Goal: Task Accomplishment & Management: Complete application form

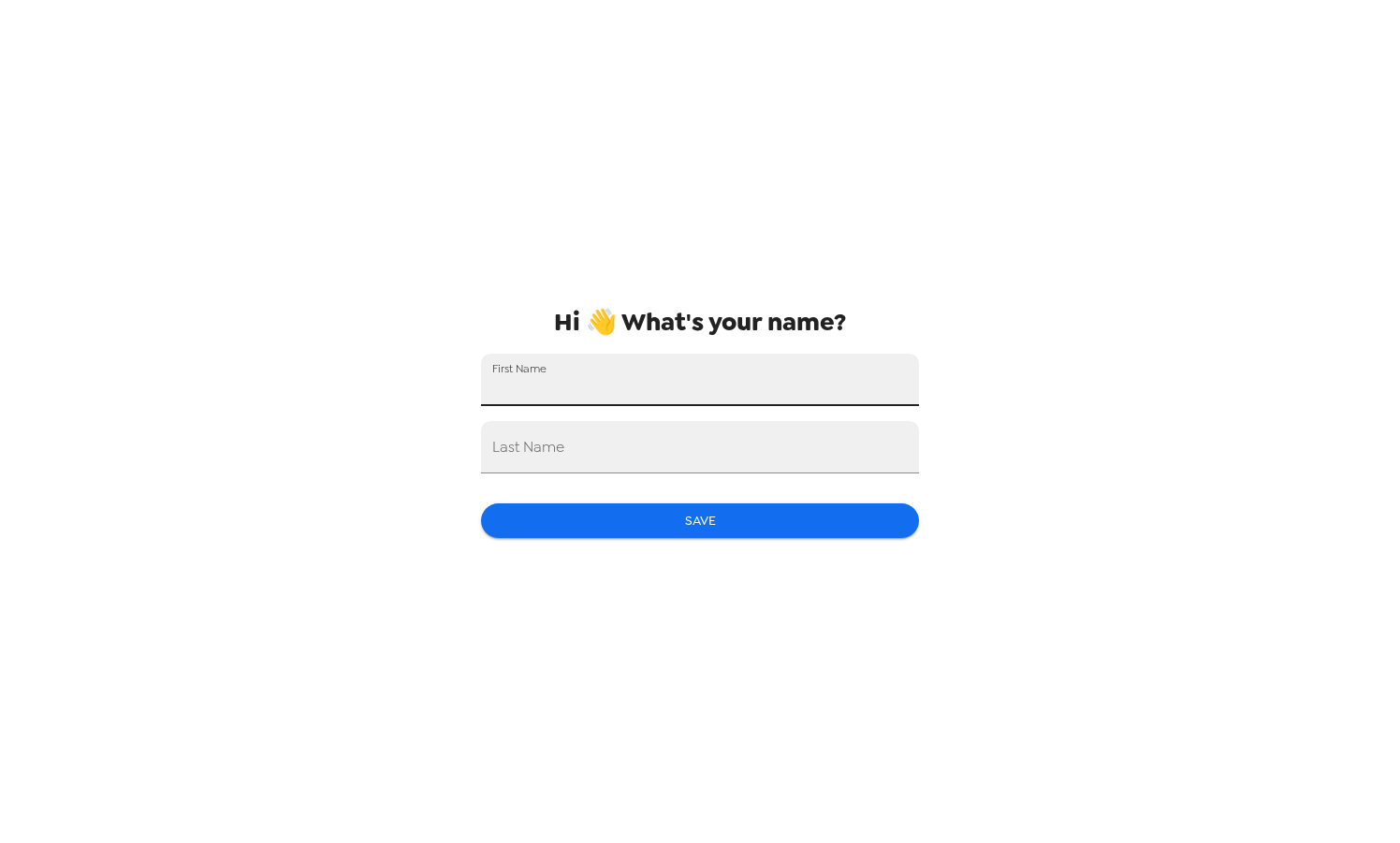
click at [678, 387] on input "First Name" at bounding box center [700, 380] width 438 height 53
type input "[PERSON_NAME]"
click at [694, 515] on button "Save" at bounding box center [700, 521] width 438 height 35
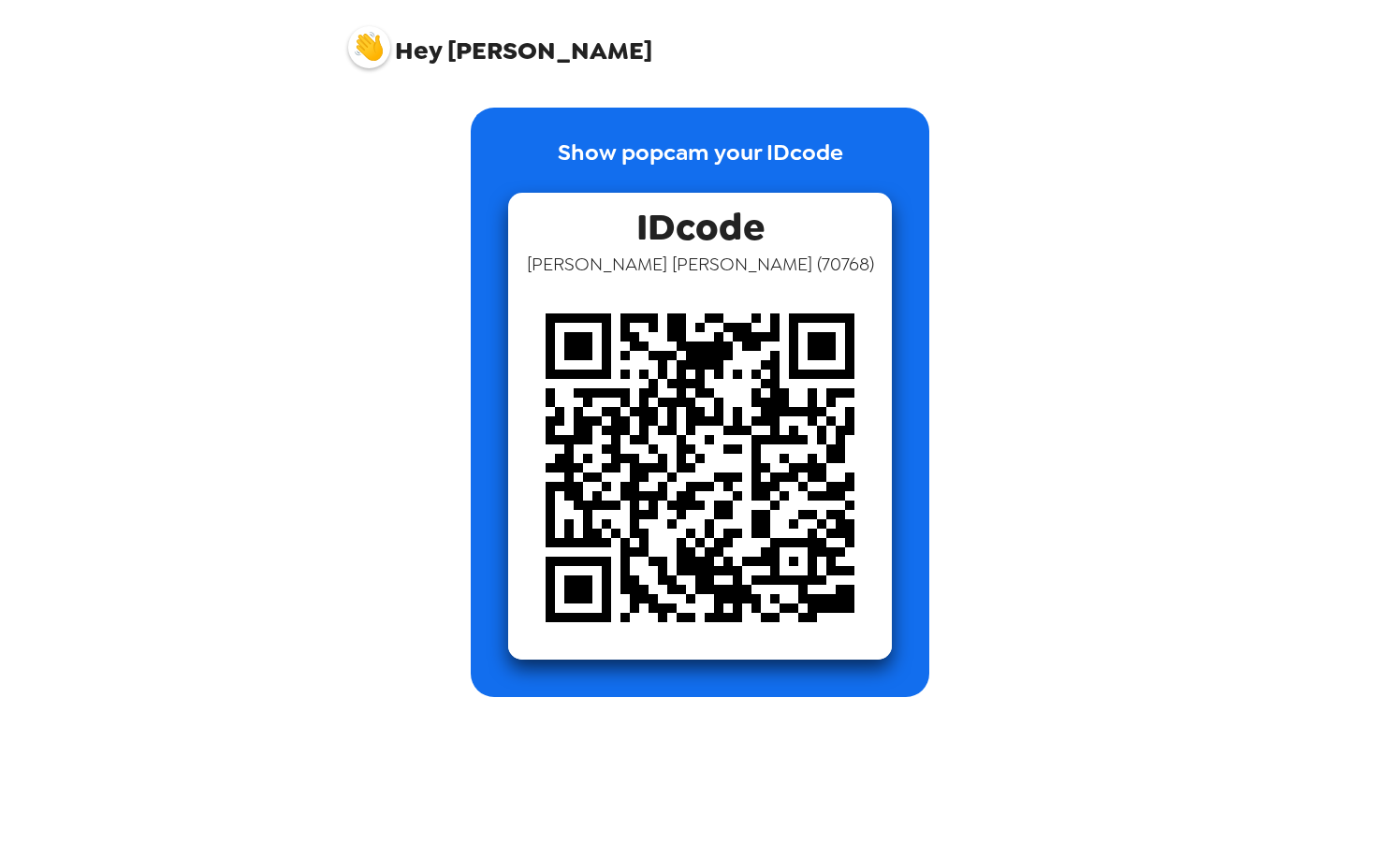
click at [787, 99] on div "Show popcam your IDcode IDcode [PERSON_NAME] ( 70768 )" at bounding box center [700, 388] width 749 height 618
click at [805, 150] on p "Show popcam your IDcode" at bounding box center [700, 164] width 285 height 57
click at [386, 45] on img at bounding box center [369, 47] width 42 height 42
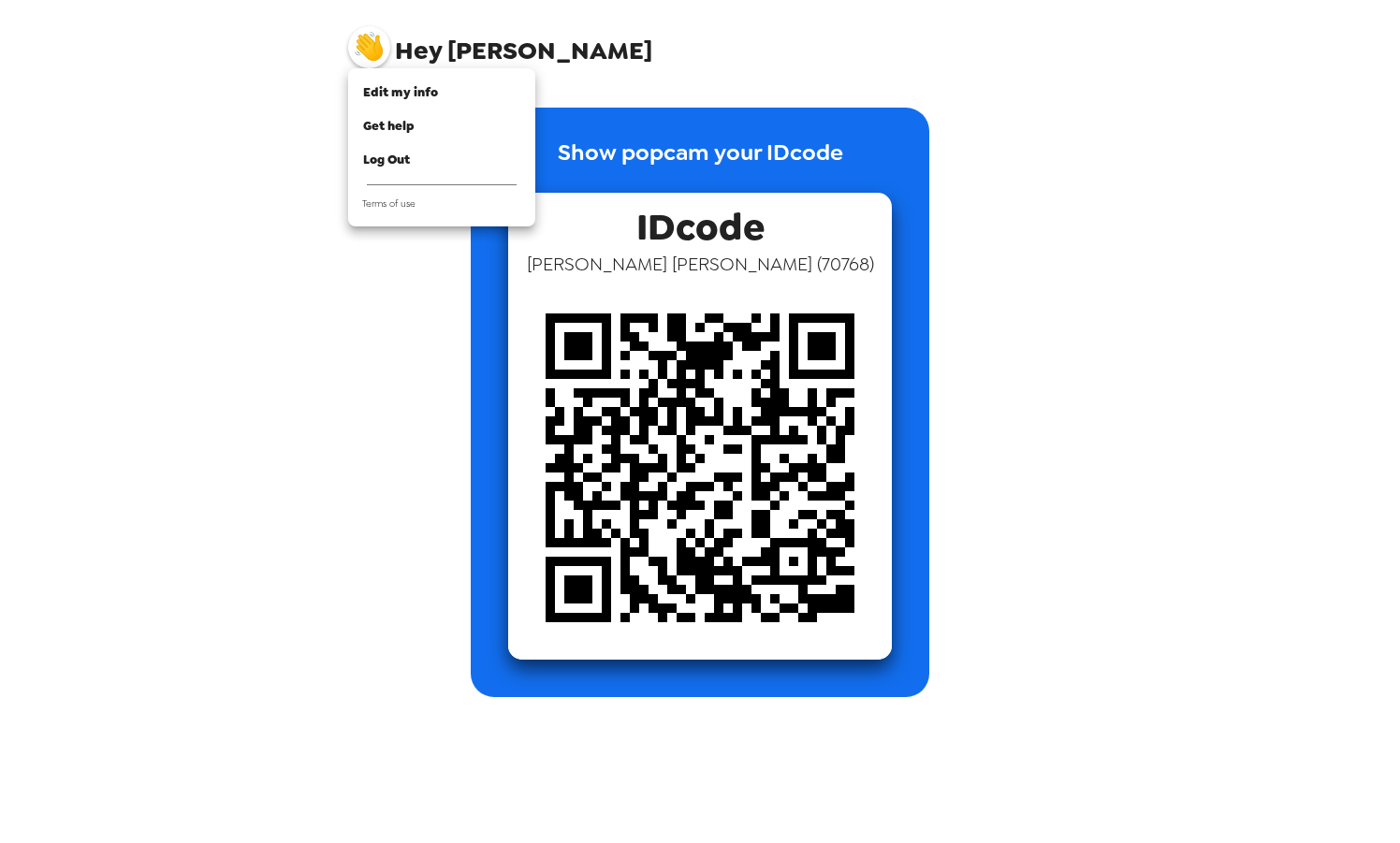
click at [386, 45] on div at bounding box center [700, 421] width 1400 height 843
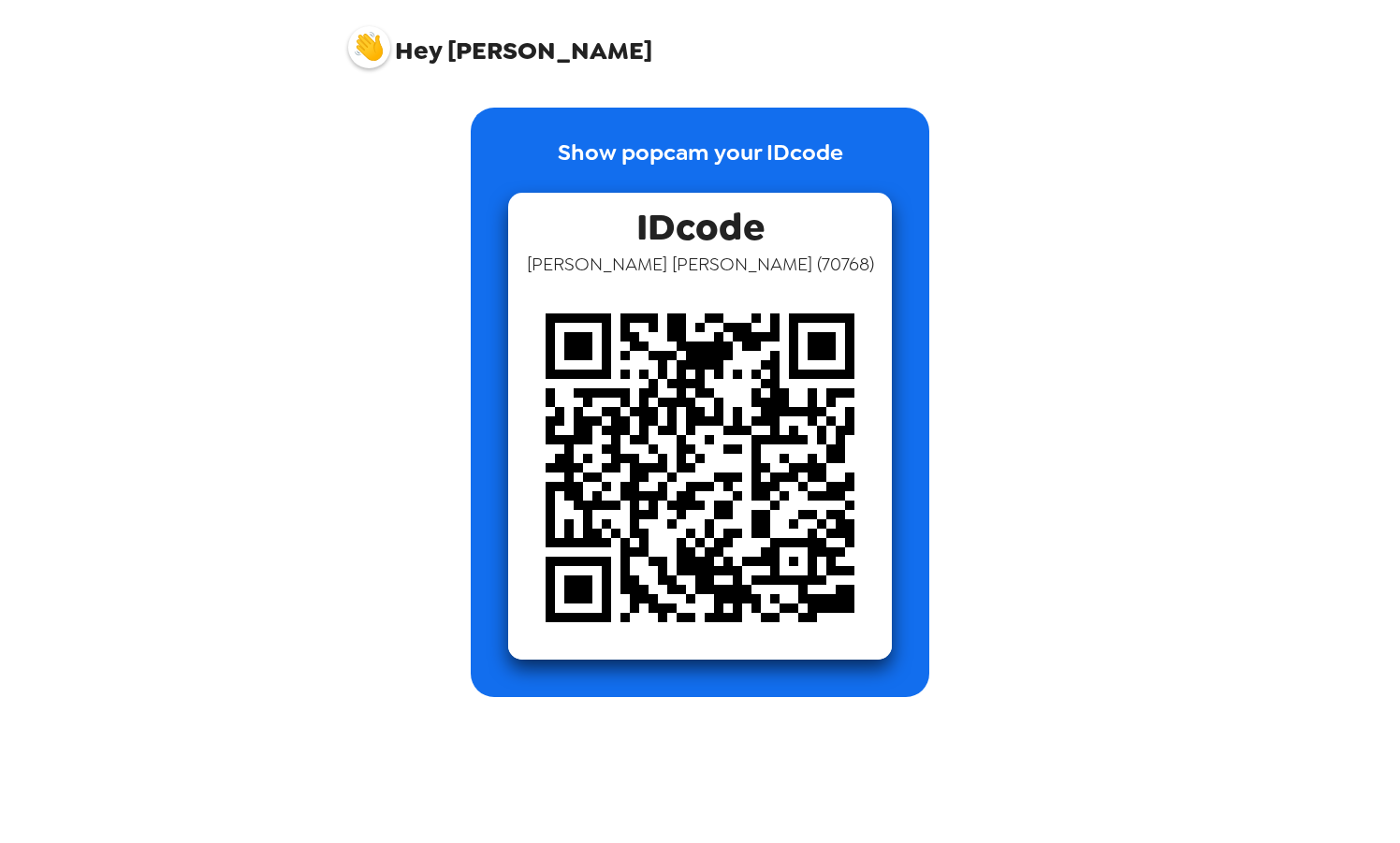
drag, startPoint x: 386, startPoint y: 45, endPoint x: 361, endPoint y: 45, distance: 25.0
click at [361, 45] on img at bounding box center [369, 47] width 42 height 42
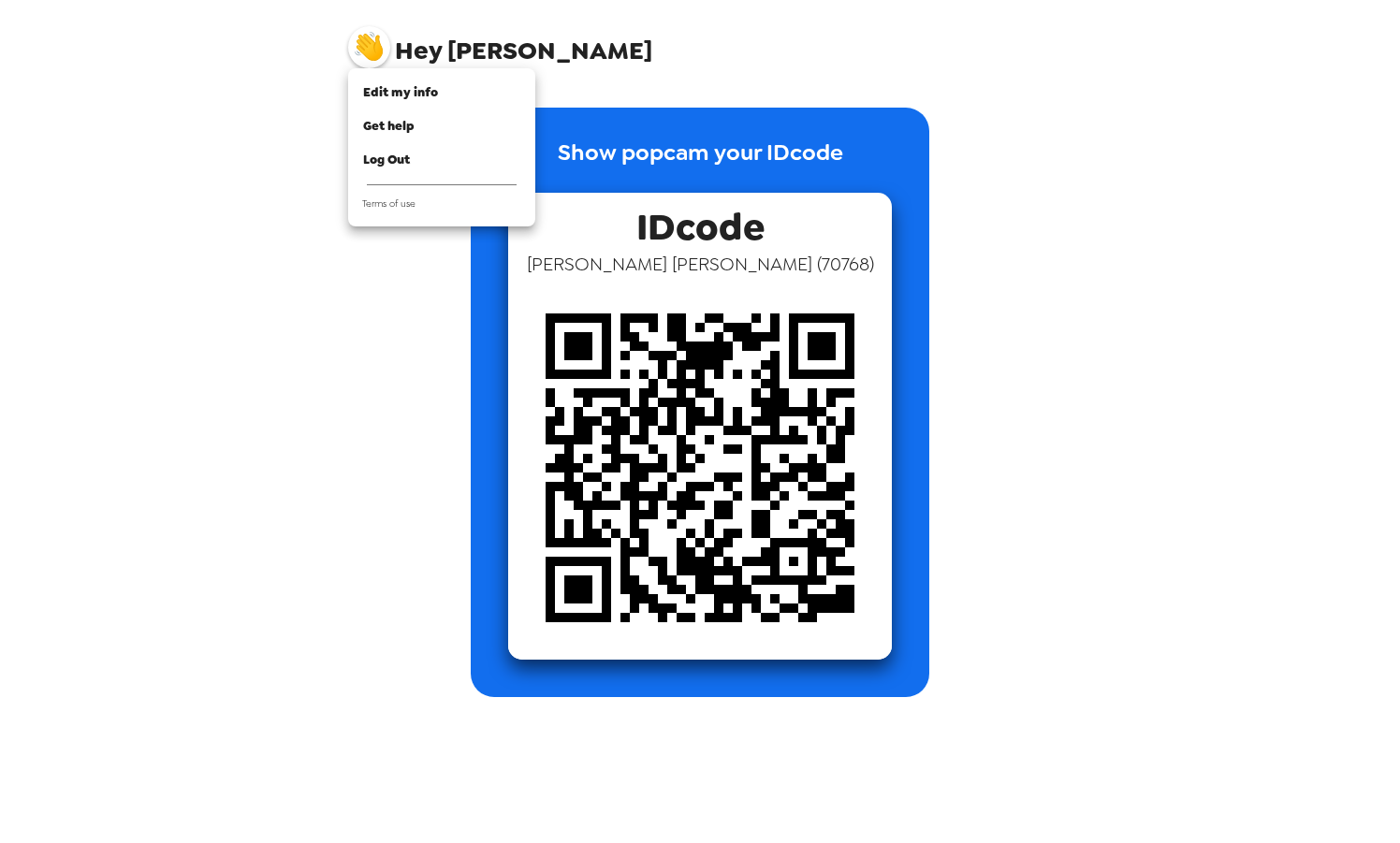
click at [416, 49] on div at bounding box center [700, 421] width 1400 height 843
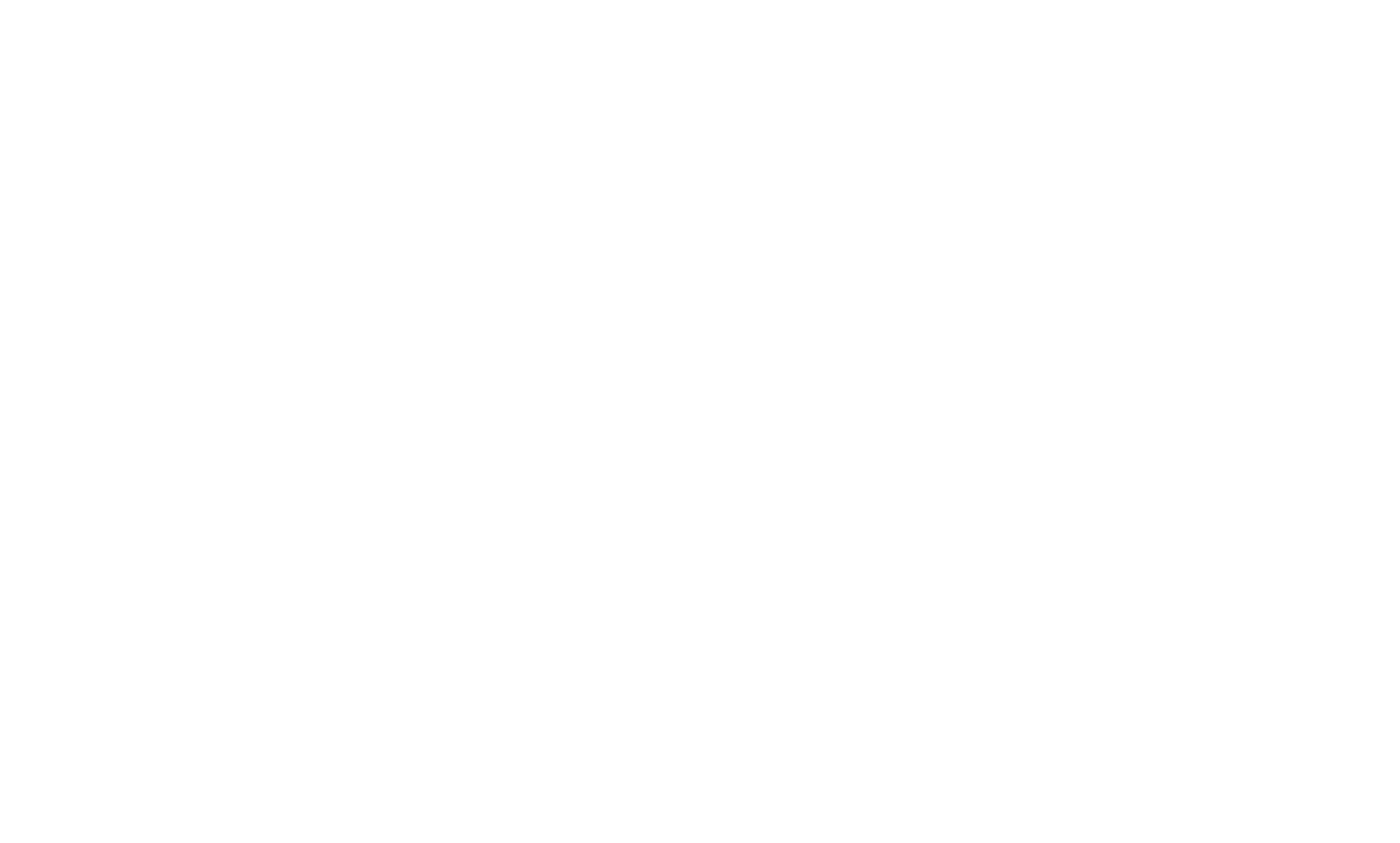
click at [718, 392] on body at bounding box center [700, 421] width 1400 height 843
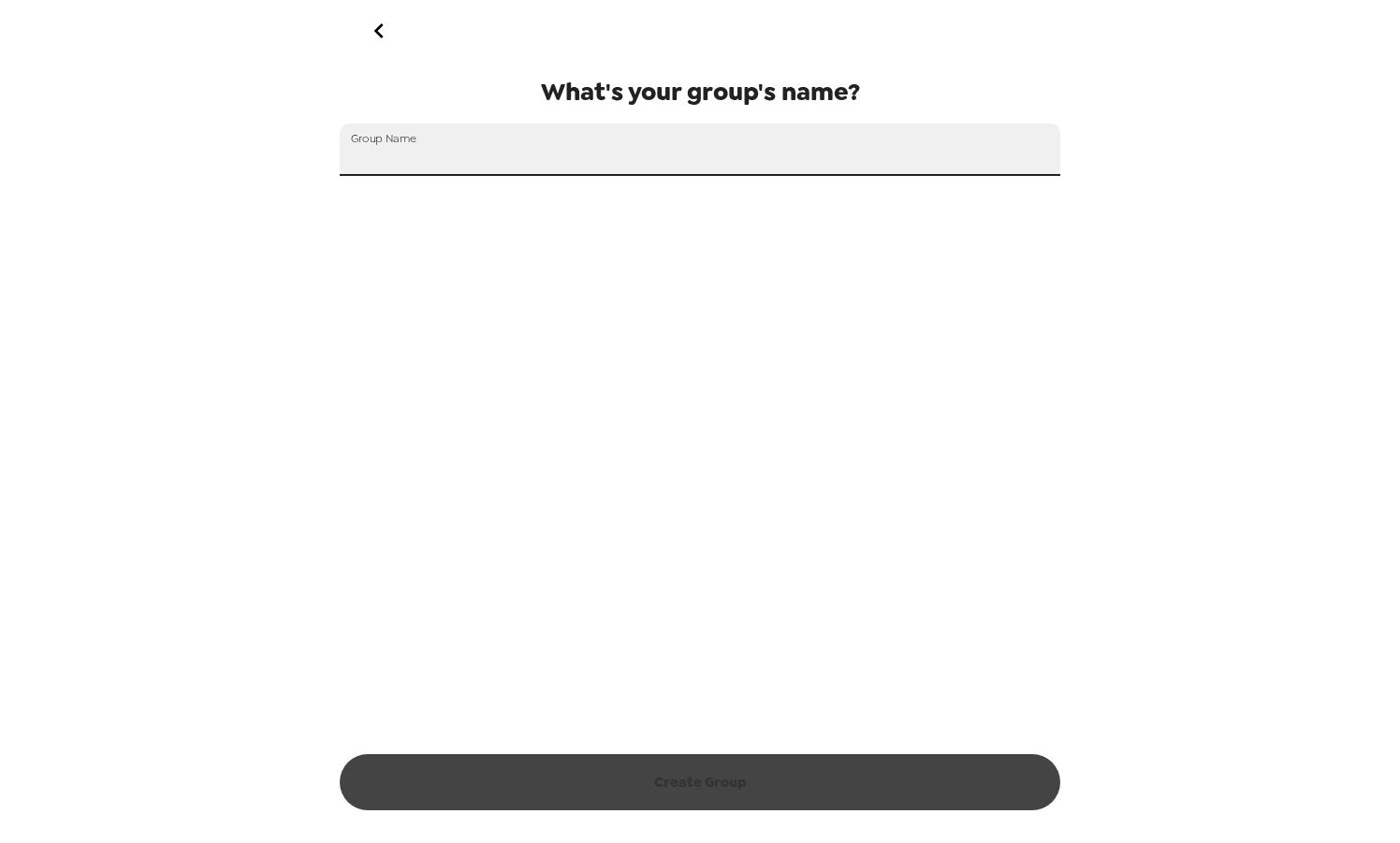
click at [677, 171] on input "Group Name" at bounding box center [700, 150] width 720 height 53
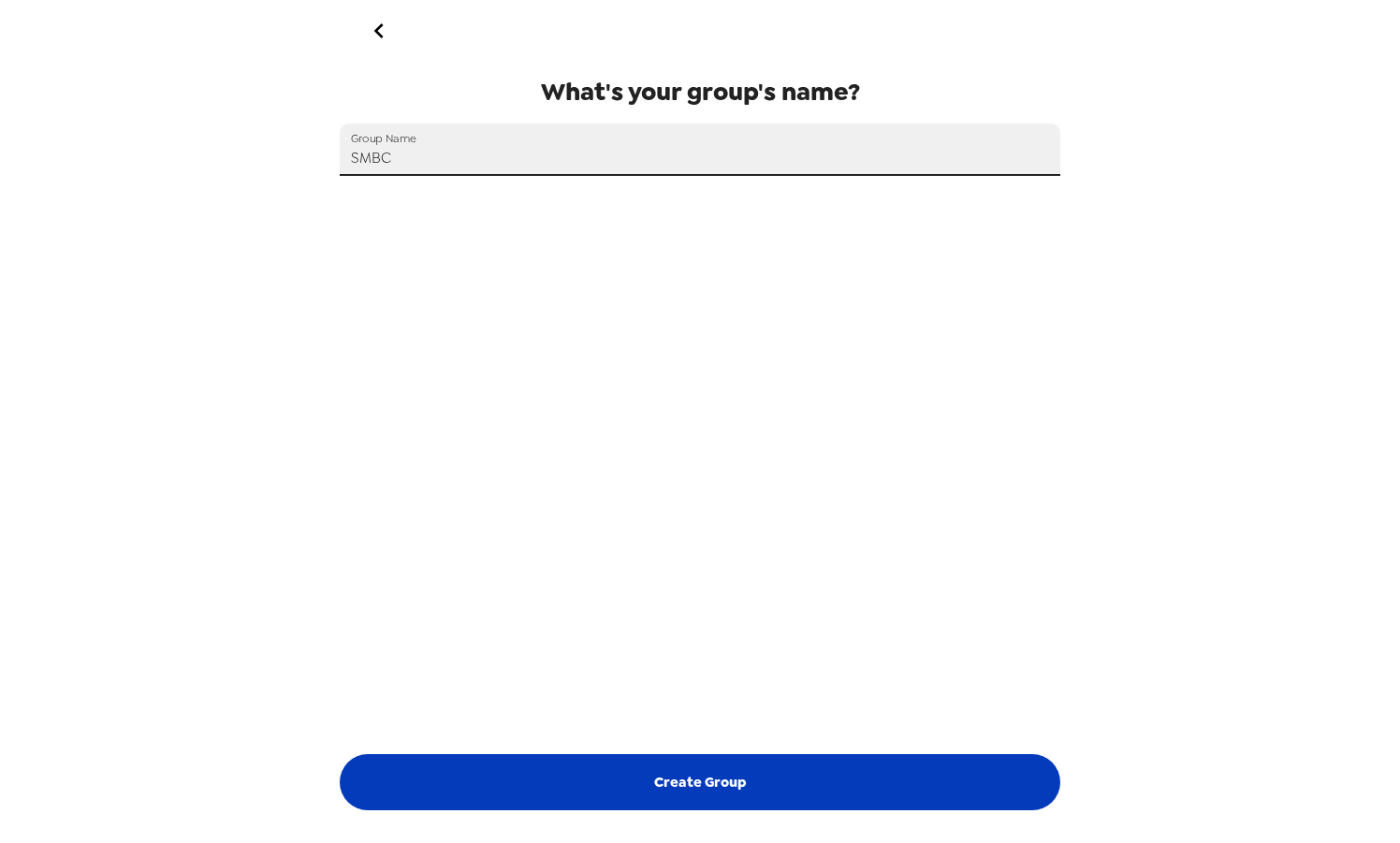
type input "SMBC"
click at [712, 766] on button "Create Group" at bounding box center [700, 782] width 720 height 56
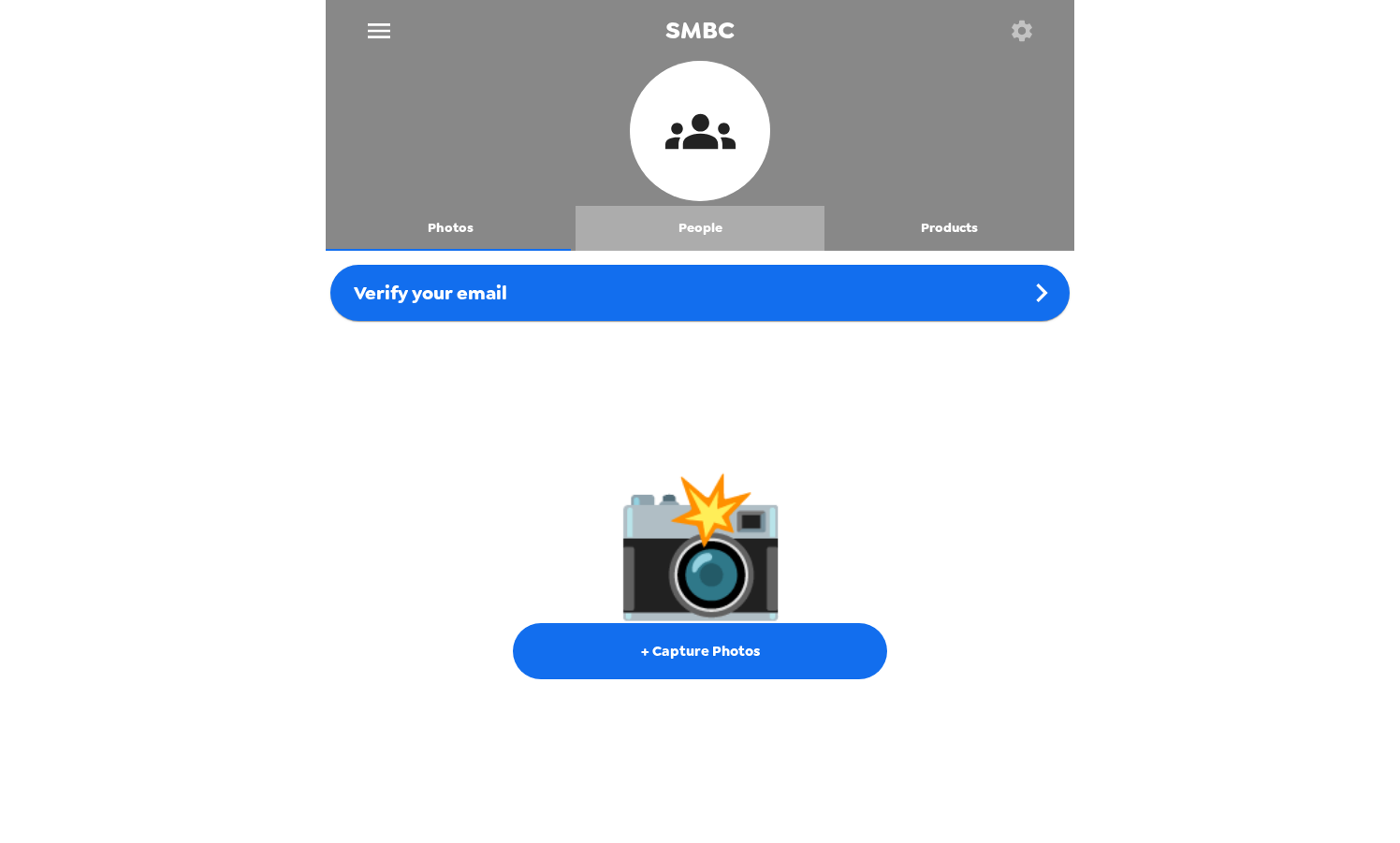
click at [698, 224] on button "People" at bounding box center [700, 227] width 249 height 45
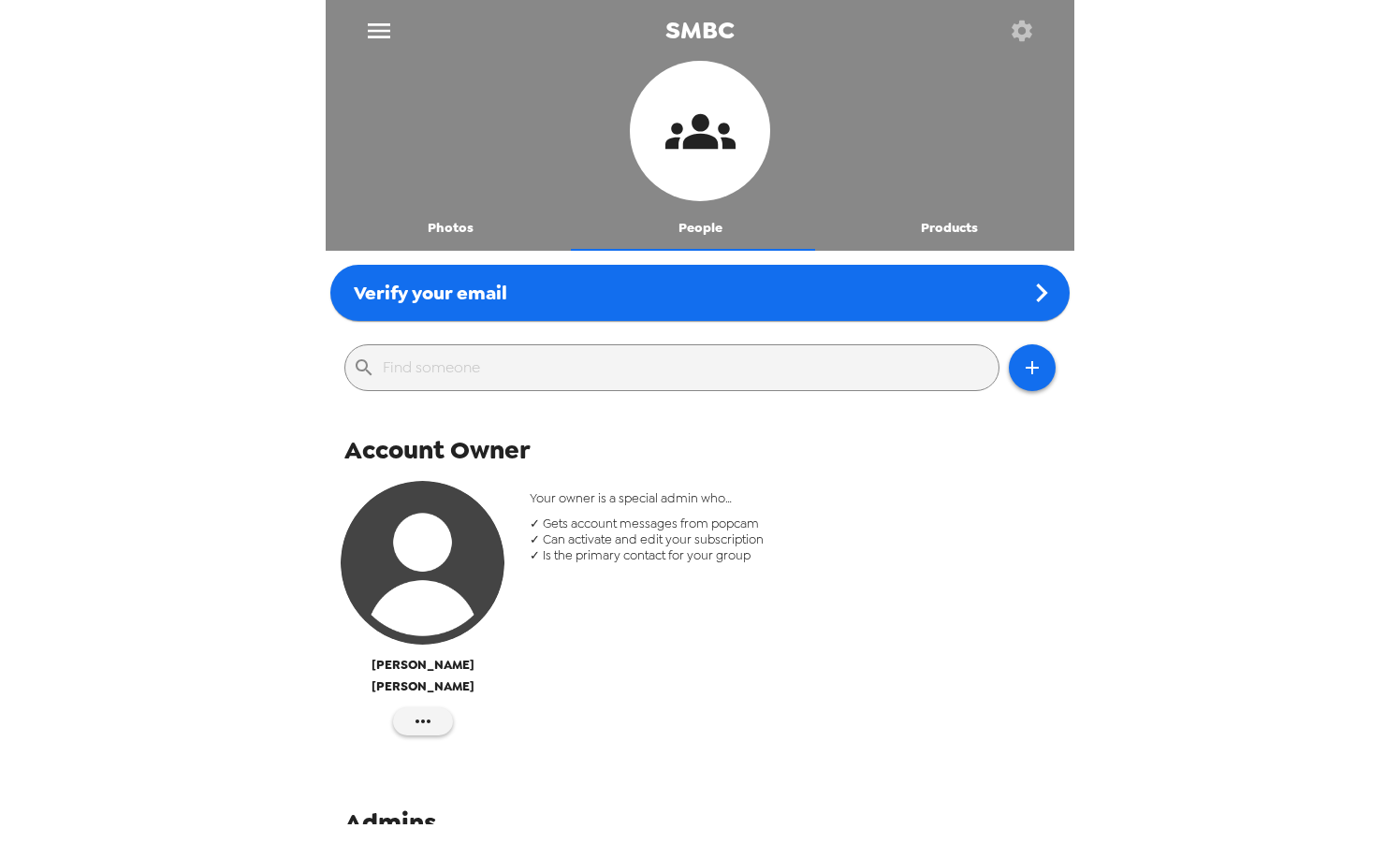
click at [898, 217] on button "Products" at bounding box center [949, 227] width 249 height 45
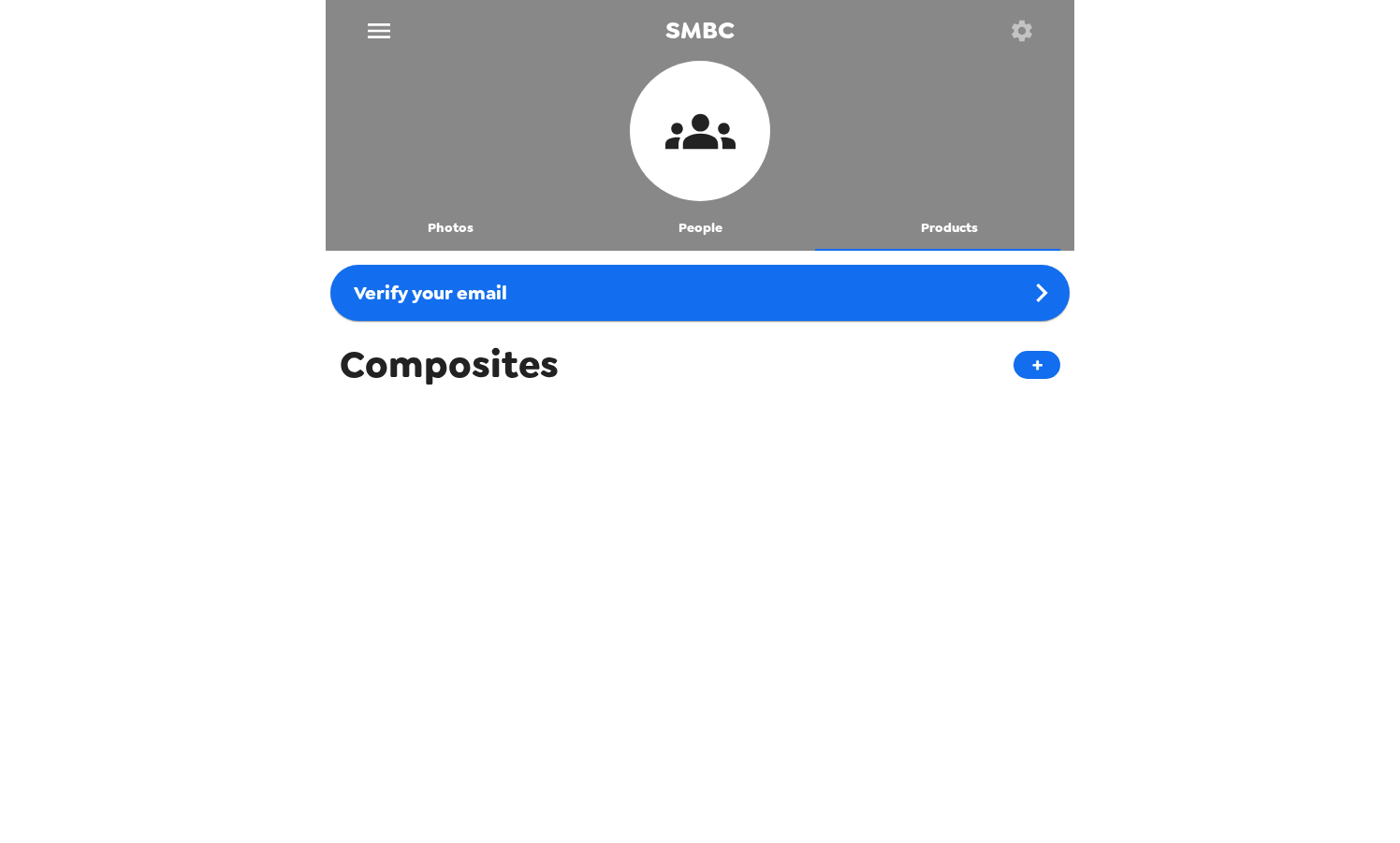
click at [447, 222] on button "Photos" at bounding box center [450, 227] width 249 height 45
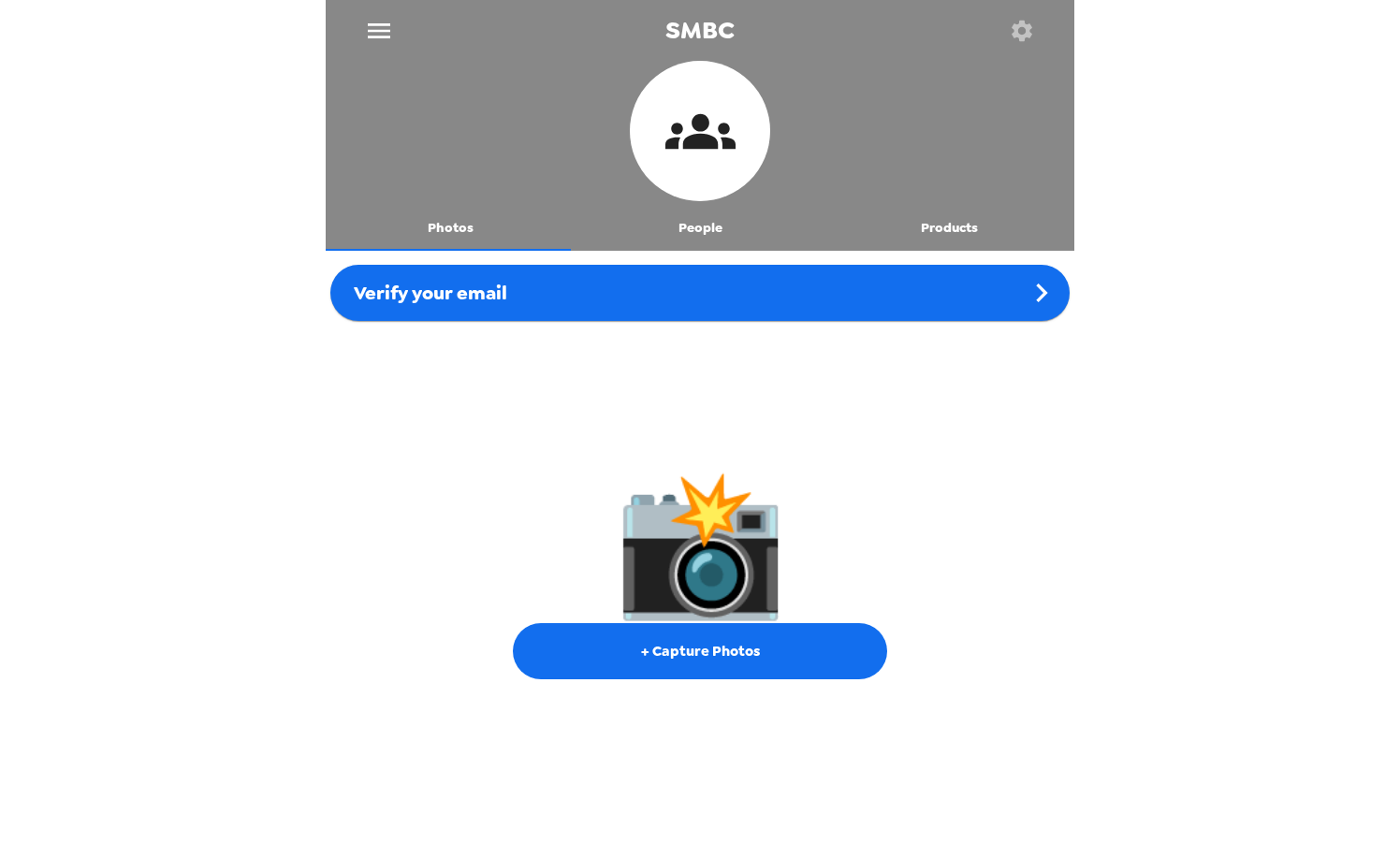
scroll to position [2, 0]
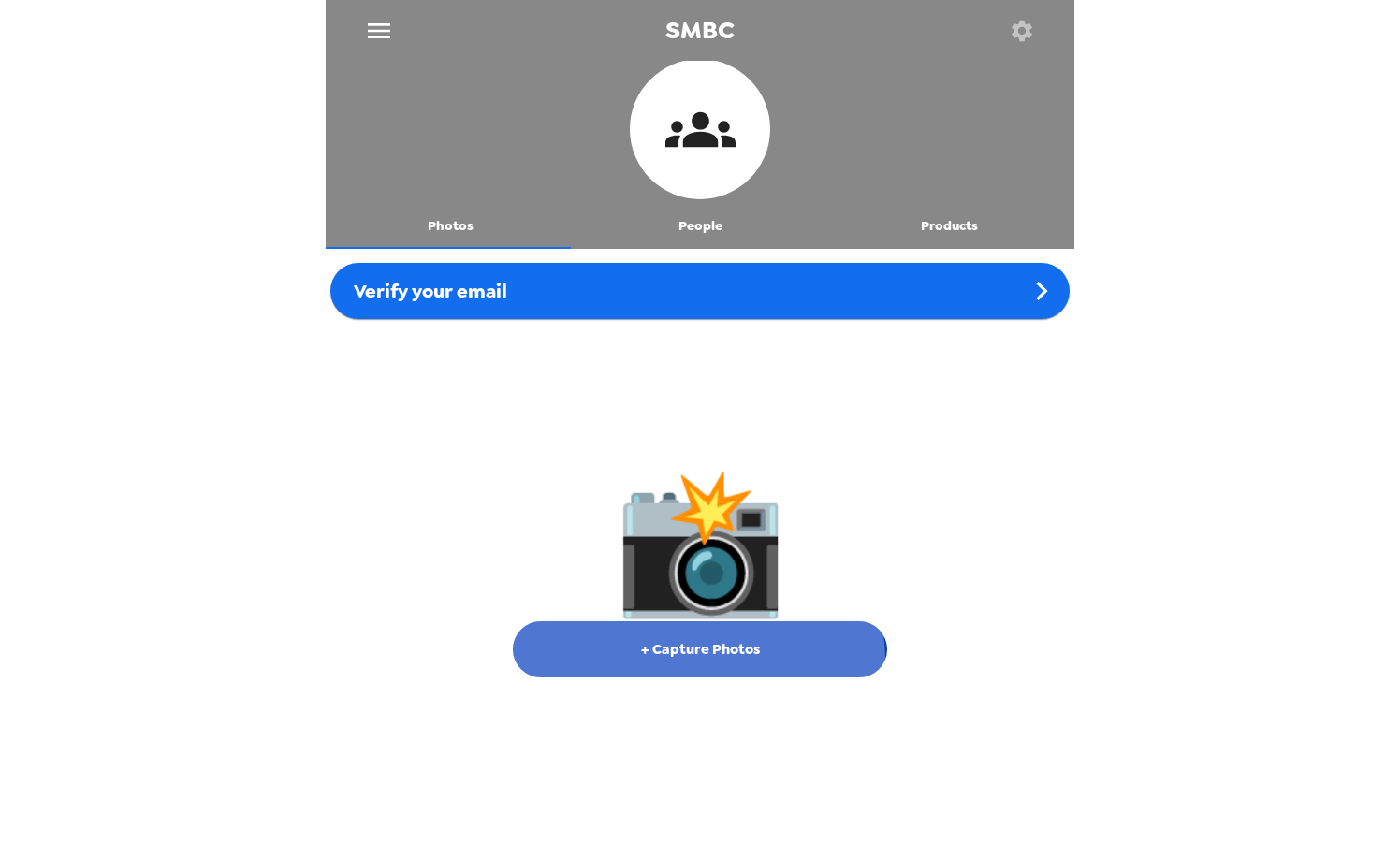
click at [678, 660] on button "+ Capture Photos" at bounding box center [700, 649] width 374 height 56
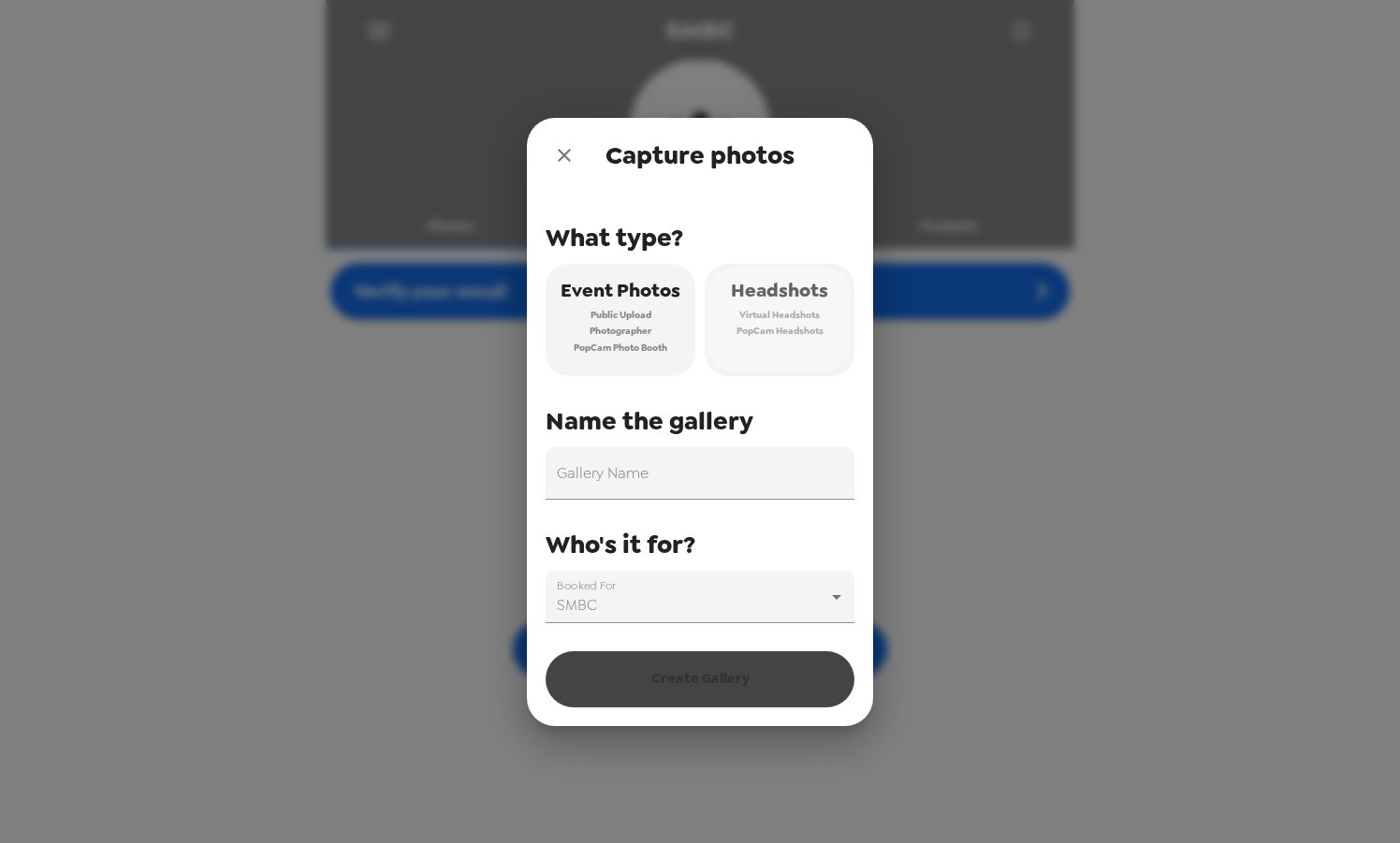
click at [791, 333] on span "PopCam Headshots" at bounding box center [779, 331] width 87 height 17
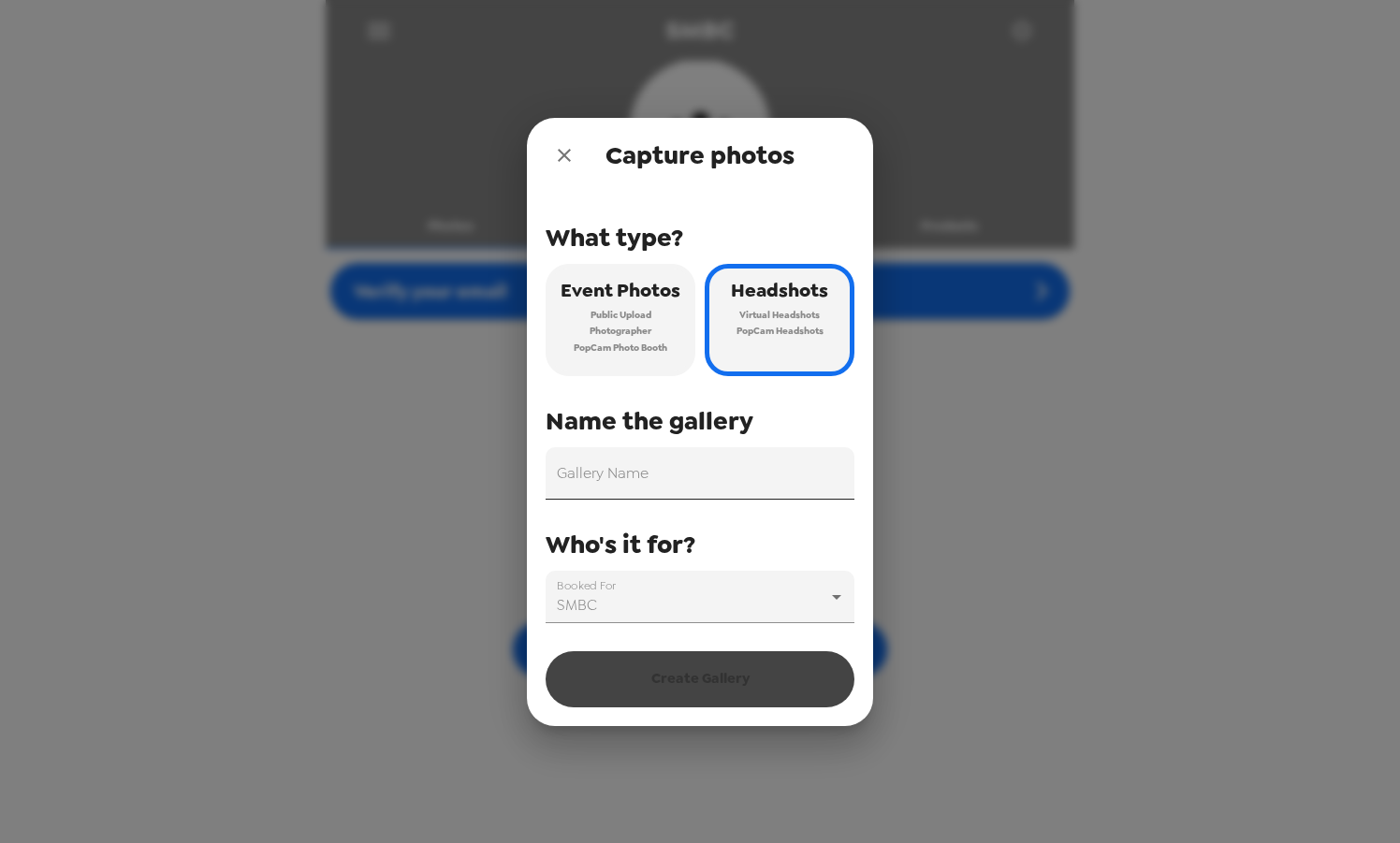
click at [675, 485] on input "Gallery Name" at bounding box center [700, 473] width 309 height 53
click at [571, 152] on icon "close" at bounding box center [564, 155] width 23 height 23
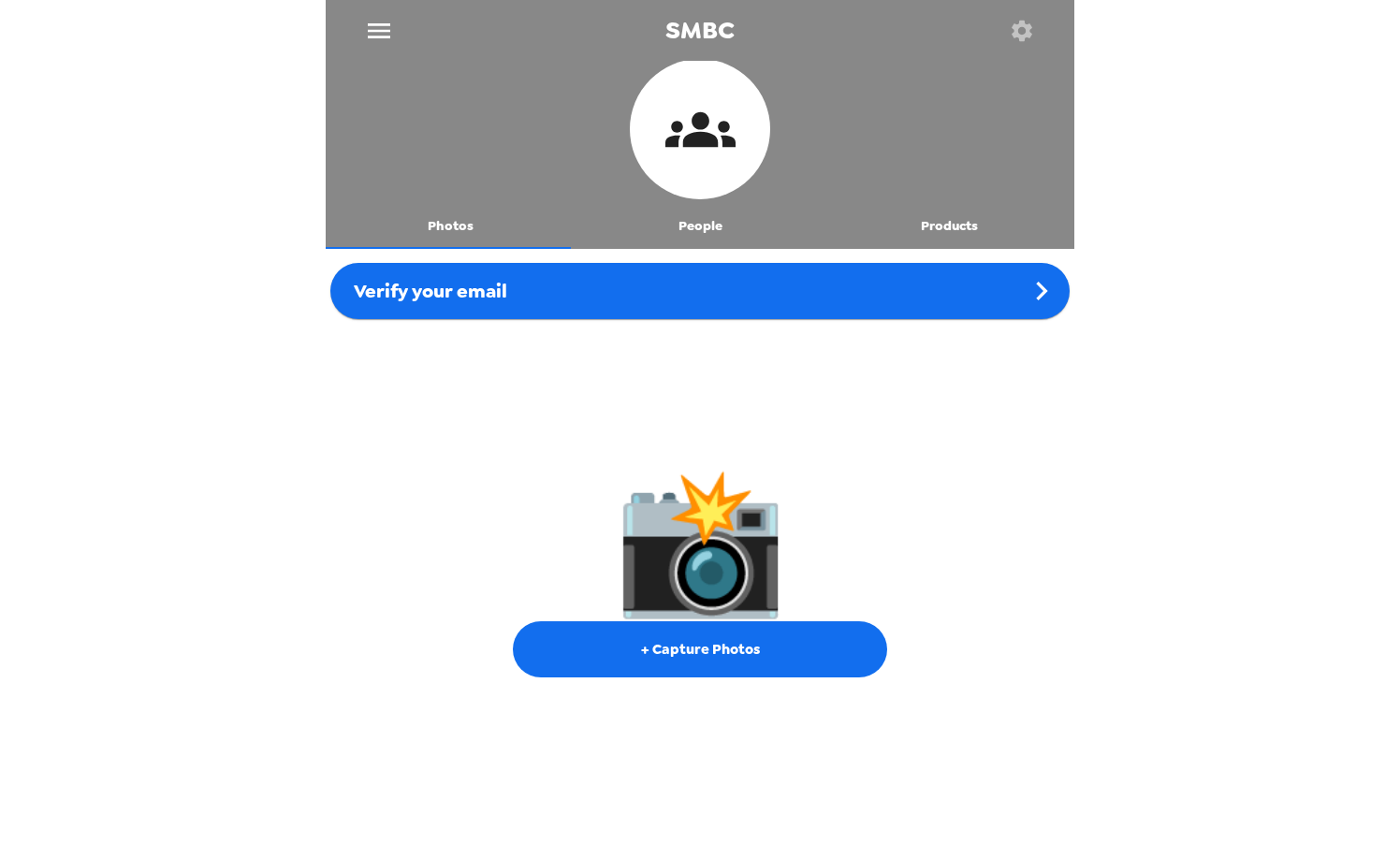
click at [384, 25] on icon "menu" at bounding box center [379, 31] width 30 height 30
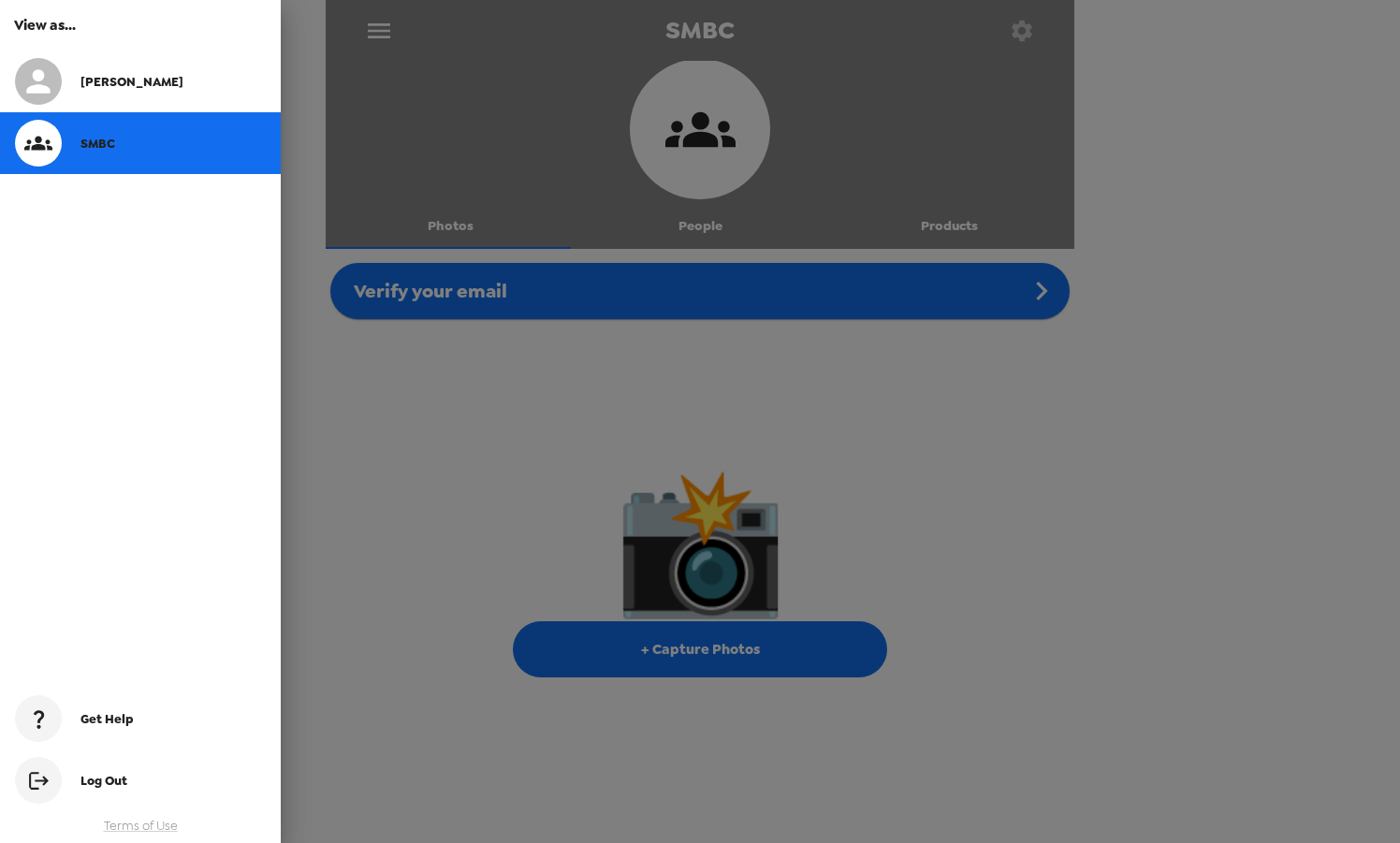
click at [384, 25] on div at bounding box center [700, 421] width 1400 height 843
